Goal: Information Seeking & Learning: Learn about a topic

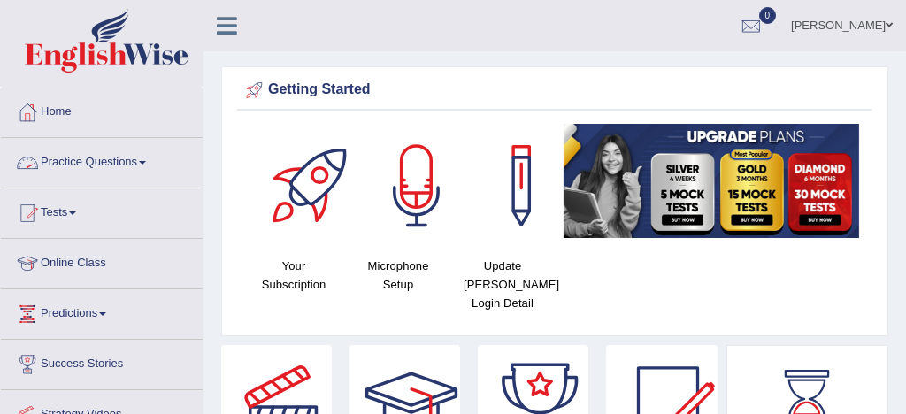
click at [110, 159] on link "Practice Questions" at bounding box center [102, 160] width 202 height 44
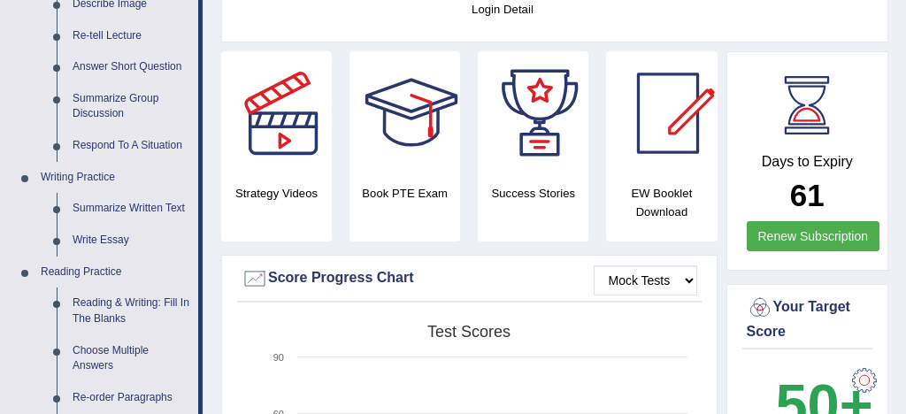
scroll to position [310, 0]
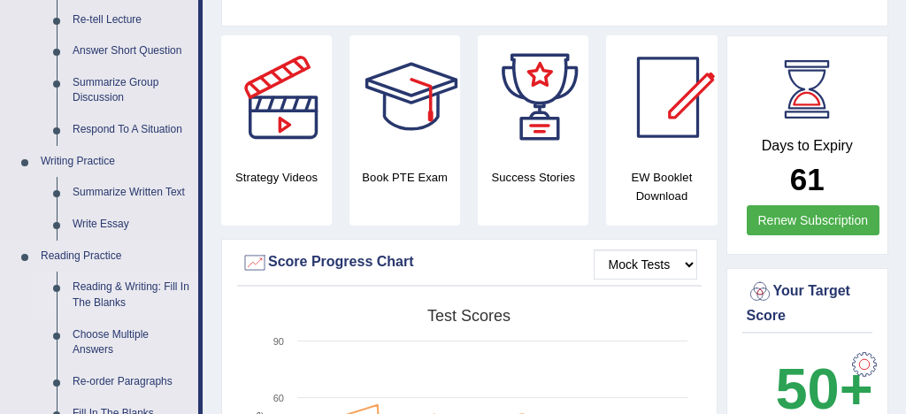
click at [173, 289] on link "Reading & Writing: Fill In The Blanks" at bounding box center [132, 295] width 134 height 47
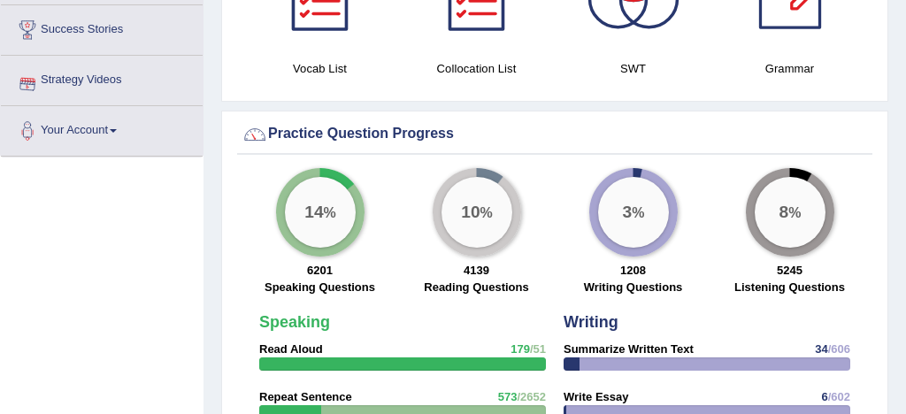
scroll to position [1256, 0]
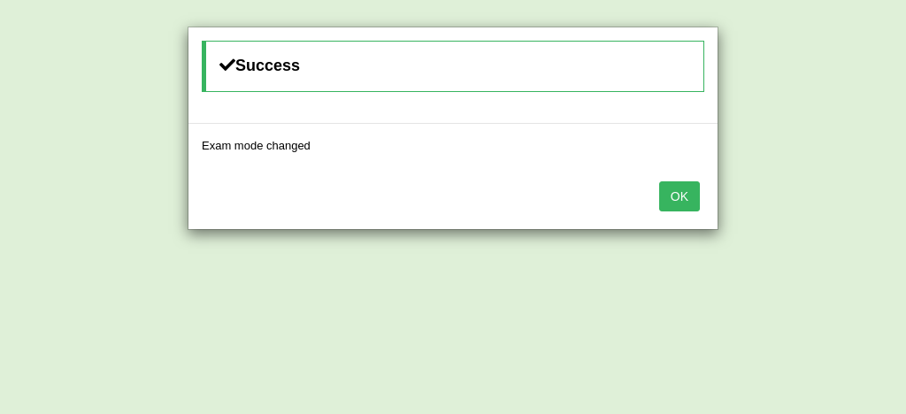
click at [686, 197] on button "OK" at bounding box center [679, 196] width 41 height 30
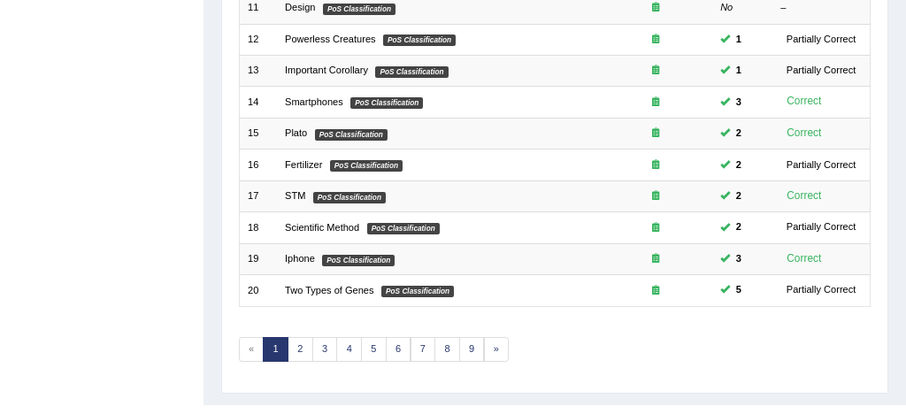
scroll to position [605, 0]
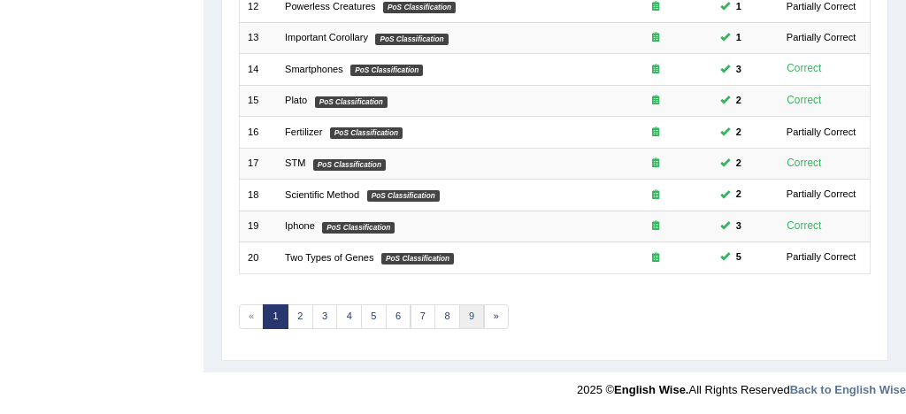
click at [472, 317] on link "9" at bounding box center [472, 316] width 26 height 25
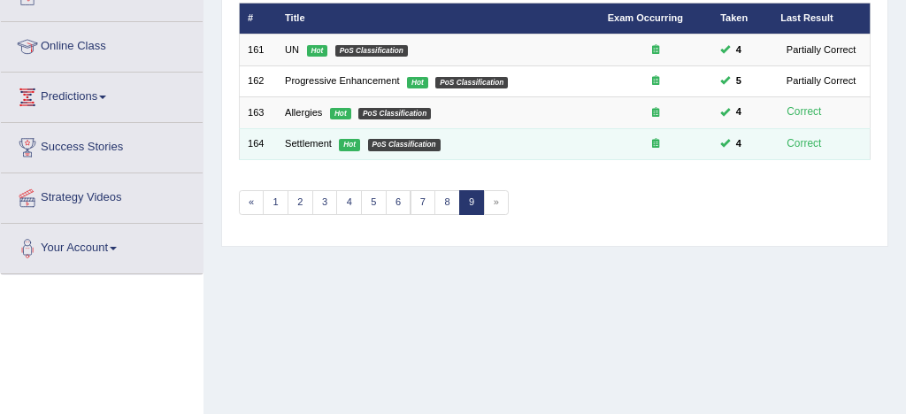
scroll to position [219, 0]
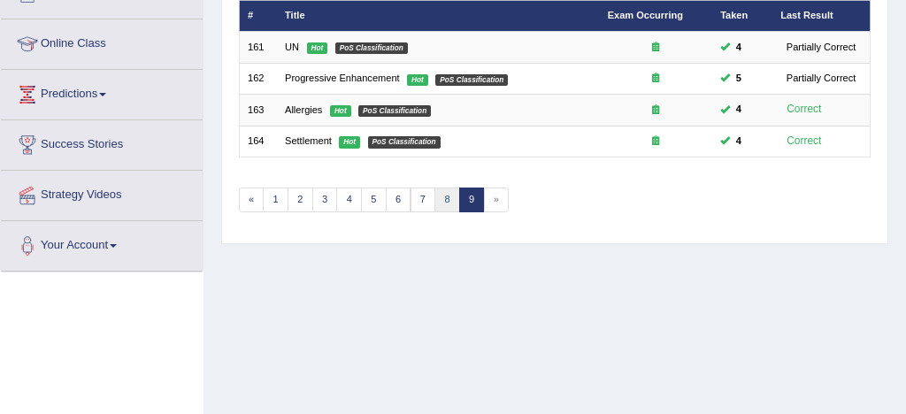
click at [442, 196] on link "8" at bounding box center [447, 200] width 26 height 25
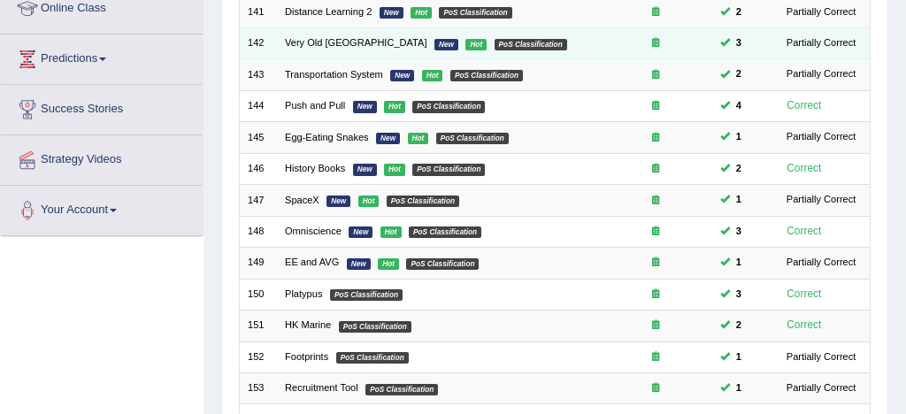
scroll to position [249, 0]
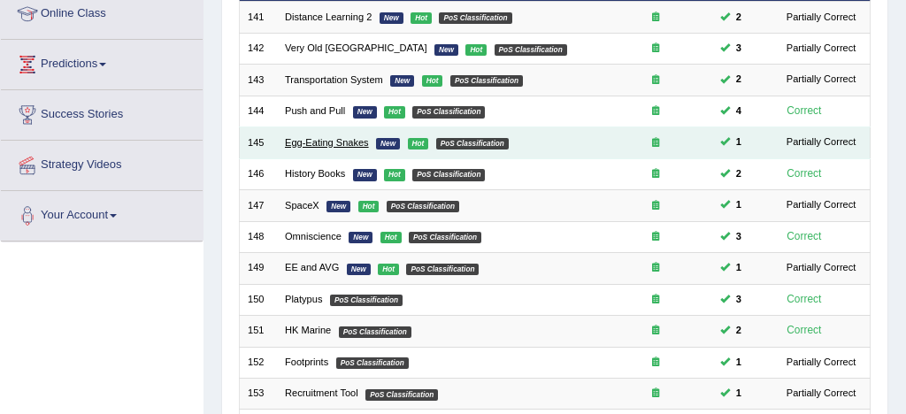
click at [327, 145] on link "Egg-Eating Snakes" at bounding box center [327, 142] width 84 height 11
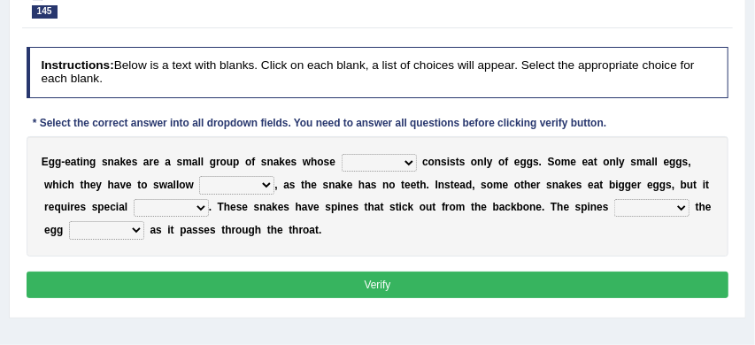
scroll to position [239, 0]
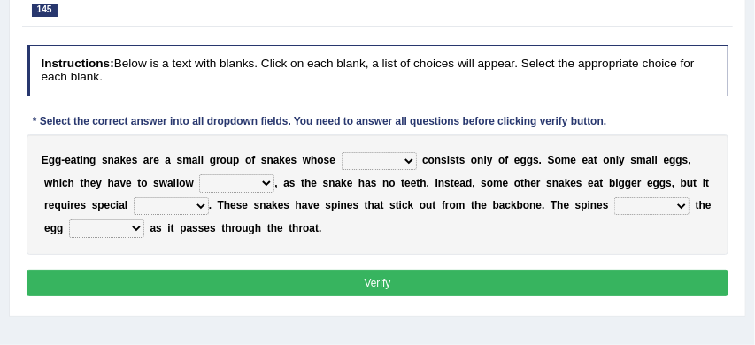
click at [411, 164] on select "food diet meals serves" at bounding box center [378, 161] width 75 height 18
select select "diet"
click at [271, 182] on select "whole hole full complete" at bounding box center [236, 183] width 75 height 18
select select "whole"
click at [200, 209] on select "effects prospects refines treatment" at bounding box center [171, 206] width 75 height 18
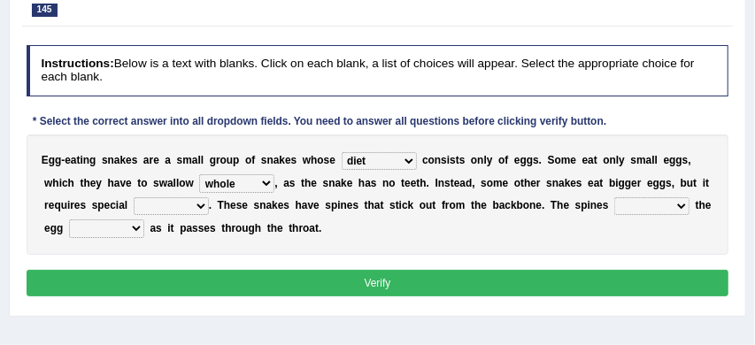
select select "prospects"
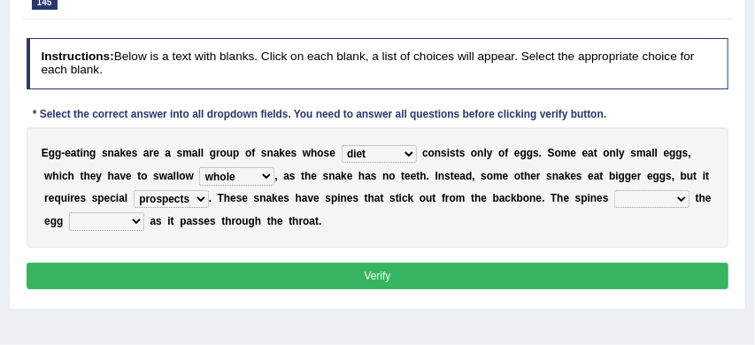
scroll to position [256, 0]
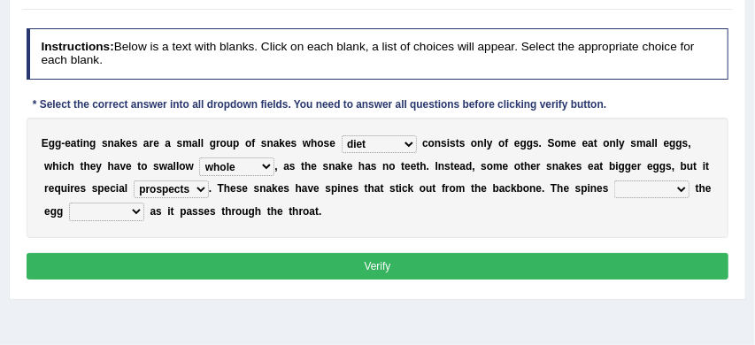
click at [680, 191] on select "breaks supports rages crack" at bounding box center [651, 189] width 75 height 18
select select "breaks"
click at [138, 212] on select "takes open brings close" at bounding box center [106, 212] width 75 height 18
select select "open"
click at [230, 272] on button "Verify" at bounding box center [378, 266] width 702 height 26
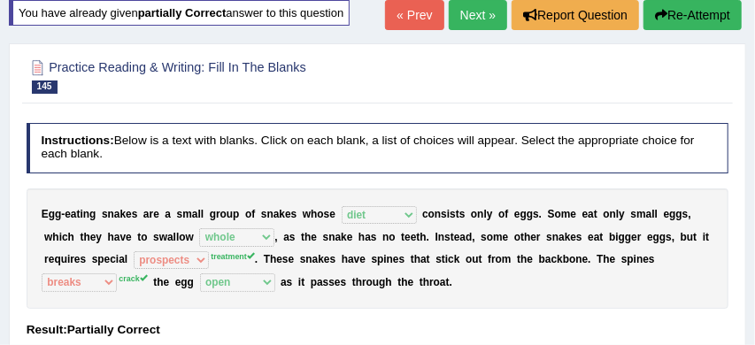
scroll to position [68, 0]
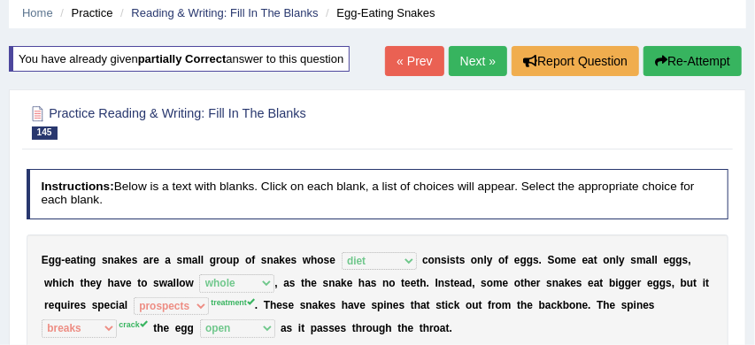
click at [696, 58] on button "Re-Attempt" at bounding box center [692, 61] width 98 height 30
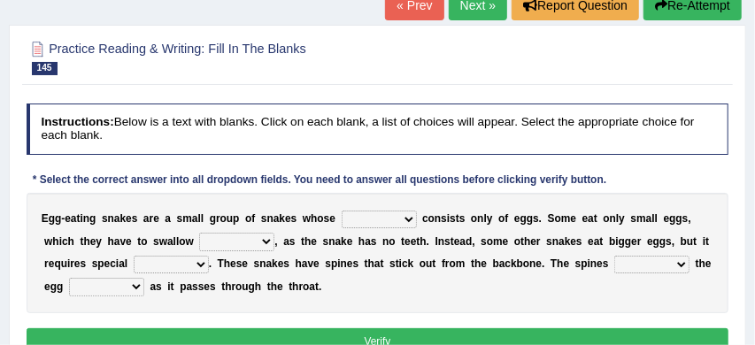
scroll to position [181, 0]
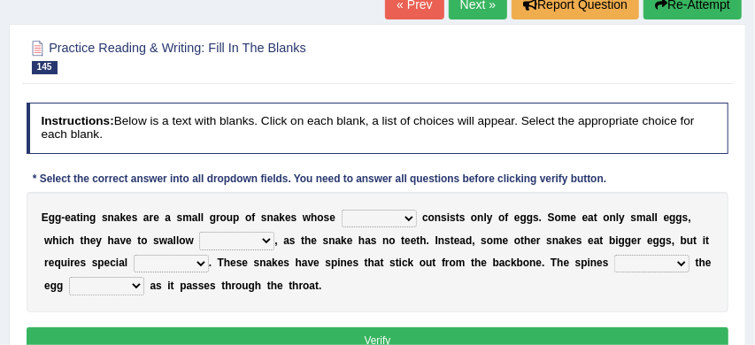
click at [410, 219] on select "food diet meals serves" at bounding box center [378, 219] width 75 height 18
select select "diet"
click at [683, 264] on select "breaks supports rages crack" at bounding box center [651, 264] width 75 height 18
select select "crack"
click at [139, 288] on select "takes open brings close" at bounding box center [106, 286] width 75 height 18
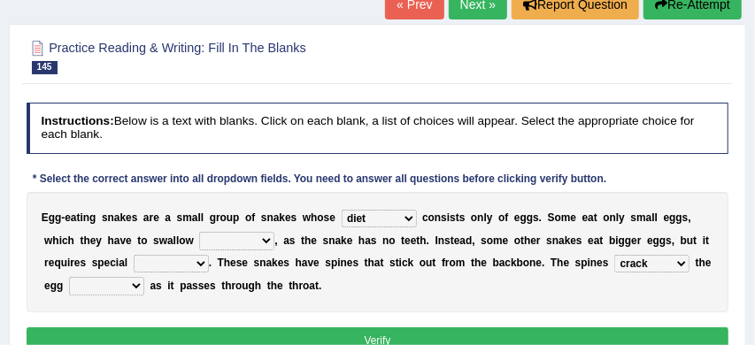
select select "open"
click at [266, 243] on select "whole hole full complete" at bounding box center [236, 241] width 75 height 18
select select "whole"
click at [201, 265] on select "effects prospects refines treatment" at bounding box center [171, 264] width 75 height 18
select select "treatment"
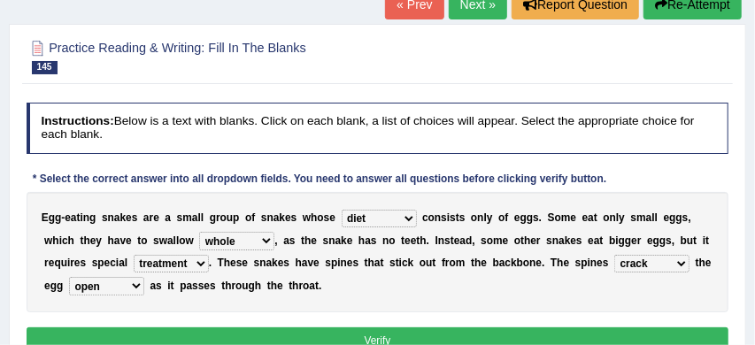
click at [394, 334] on button "Verify" at bounding box center [378, 340] width 702 height 26
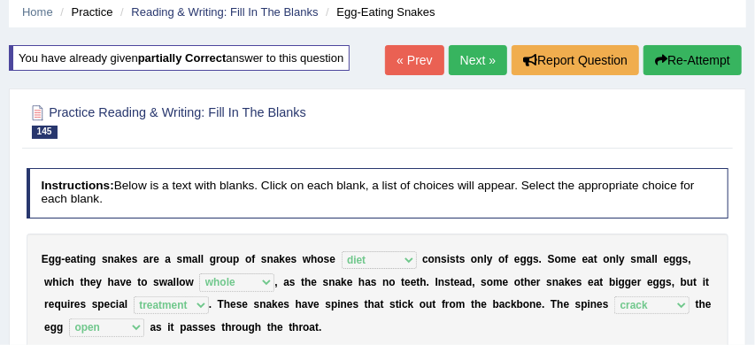
scroll to position [65, 0]
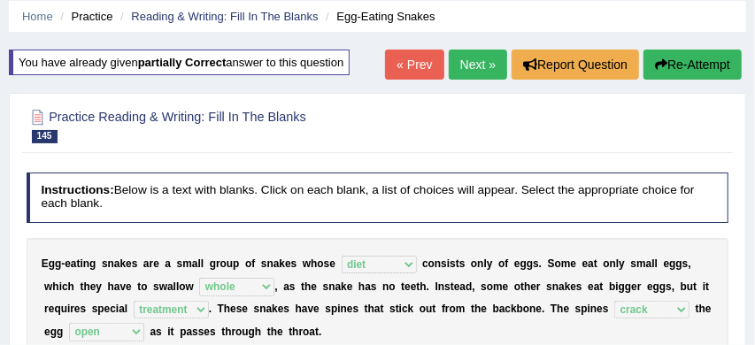
click at [468, 60] on link "Next »" at bounding box center [478, 65] width 58 height 30
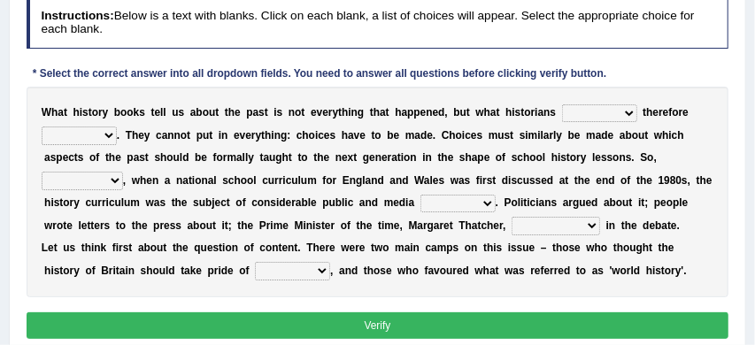
scroll to position [287, 0]
click at [630, 111] on select "had had been have been have" at bounding box center [599, 113] width 75 height 18
select select "have been"
